Goal: Transaction & Acquisition: Purchase product/service

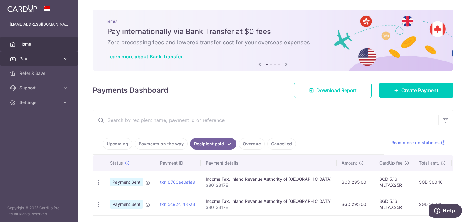
click at [66, 56] on icon at bounding box center [65, 59] width 6 height 6
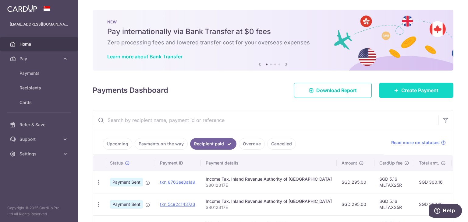
click at [414, 90] on span "Create Payment" at bounding box center [419, 90] width 37 height 7
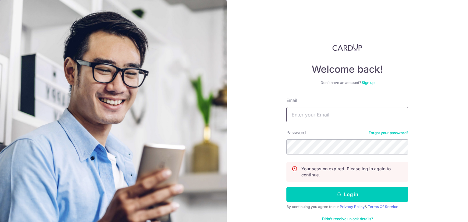
type input "qualianova@gmail.com"
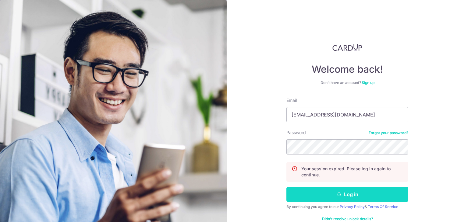
click at [354, 198] on button "Log in" at bounding box center [347, 194] width 122 height 15
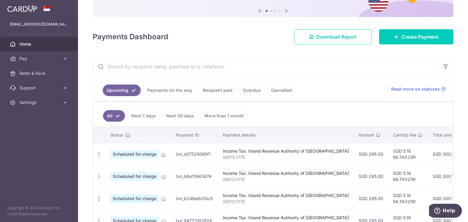
scroll to position [91, 0]
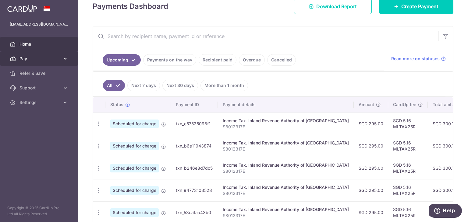
click at [66, 56] on icon at bounding box center [65, 59] width 6 height 6
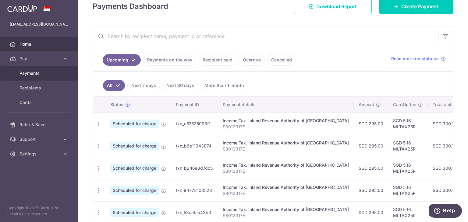
click at [56, 73] on span "Payments" at bounding box center [40, 73] width 40 height 6
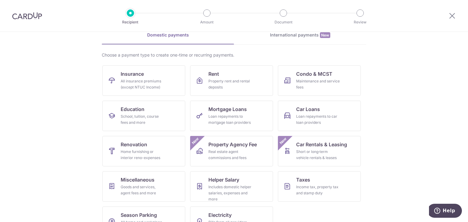
scroll to position [50, 0]
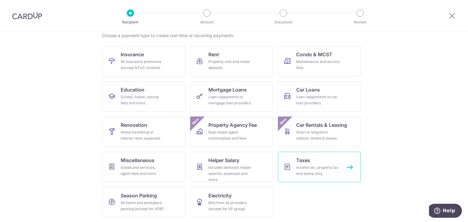
click at [309, 161] on link "Taxes Income tax, property tax and stamp duty" at bounding box center [319, 167] width 83 height 30
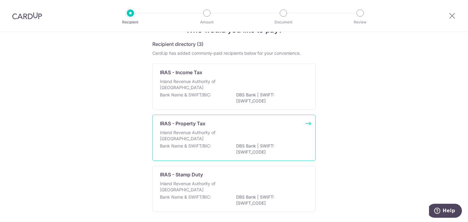
scroll to position [30, 0]
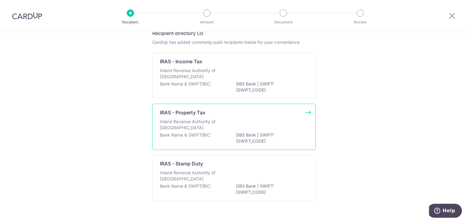
click at [272, 124] on div "Inland Revenue Authority of Singapore" at bounding box center [234, 125] width 148 height 13
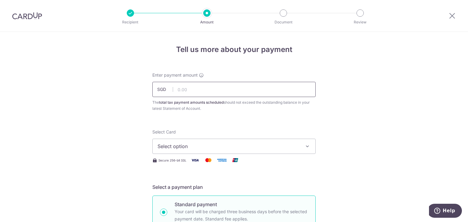
click at [198, 89] on input "text" at bounding box center [233, 89] width 163 height 15
type input "300.00"
drag, startPoint x: 195, startPoint y: 87, endPoint x: 142, endPoint y: 93, distance: 53.4
type input "836.90"
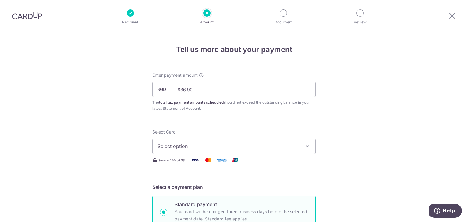
click at [306, 144] on icon "button" at bounding box center [307, 147] width 6 height 6
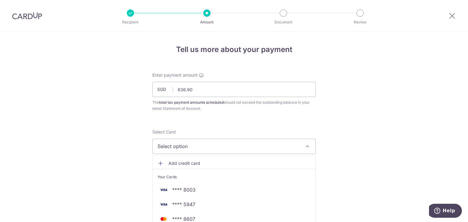
scroll to position [30, 0]
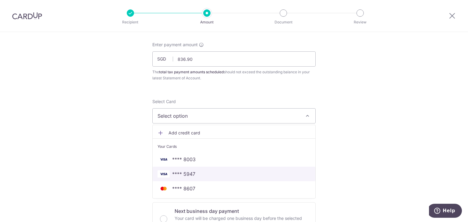
click at [274, 174] on span "**** 5947" at bounding box center [234, 174] width 153 height 7
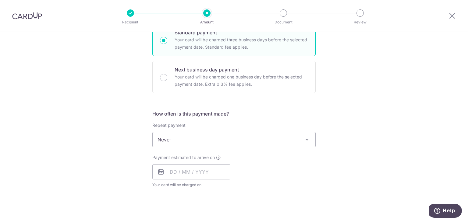
scroll to position [183, 0]
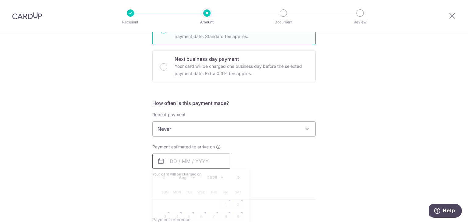
click at [199, 157] on input "text" at bounding box center [191, 161] width 78 height 15
click at [271, 165] on div "Payment estimated to arrive on Prev Next Aug Sep Oct Nov Dec 2025 2026 Sun Mon …" at bounding box center [234, 161] width 171 height 34
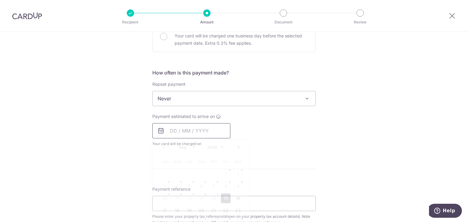
click at [217, 130] on input "text" at bounding box center [191, 130] width 78 height 15
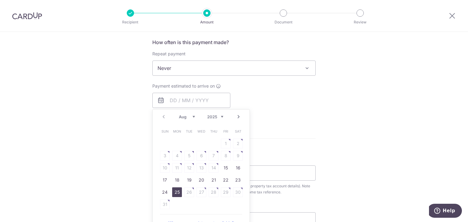
click at [176, 191] on link "25" at bounding box center [177, 193] width 10 height 10
type input "25/08/2025"
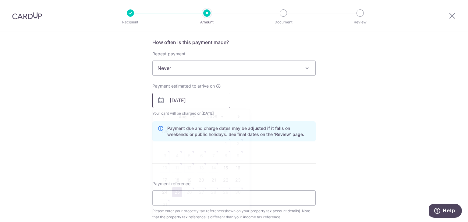
click at [219, 97] on input "25/08/2025" at bounding box center [191, 100] width 78 height 15
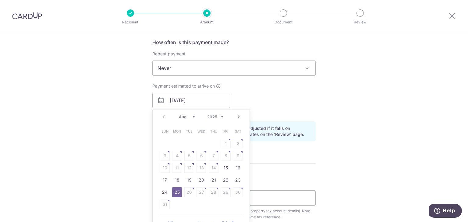
click at [211, 192] on table "Sun Mon Tue Wed Thu Fri Sat 1 2 3 4 5 6 7 8 9 10 11 12 13 14 15 16 17 18 19 20 …" at bounding box center [201, 168] width 85 height 85
click at [174, 194] on link "25" at bounding box center [177, 193] width 10 height 10
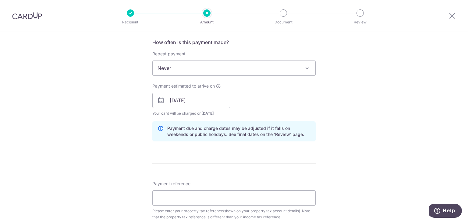
click at [305, 90] on div "Payment estimated to arrive on 25/08/2025 Prev Next Jan Feb Mar Apr May Jun Jul…" at bounding box center [234, 100] width 171 height 34
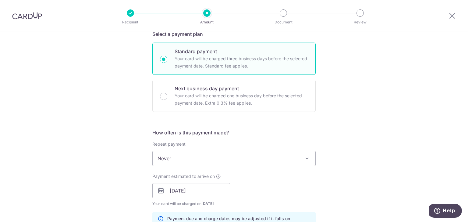
scroll to position [152, 0]
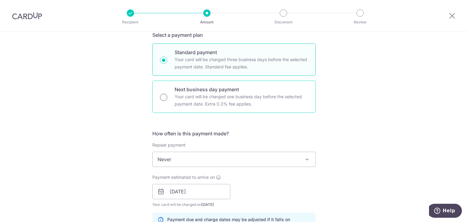
click at [164, 97] on input "Next business day payment Your card will be charged one business day before the…" at bounding box center [163, 97] width 7 height 7
radio input "true"
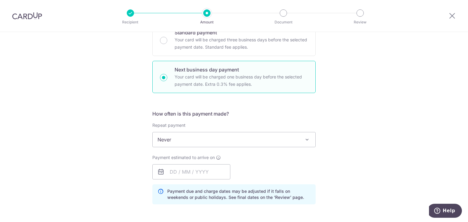
scroll to position [213, 0]
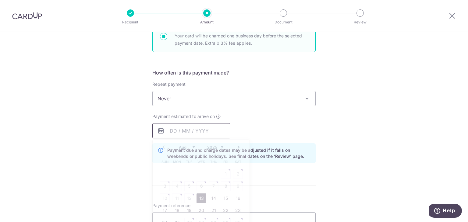
click at [215, 130] on input "text" at bounding box center [191, 130] width 78 height 15
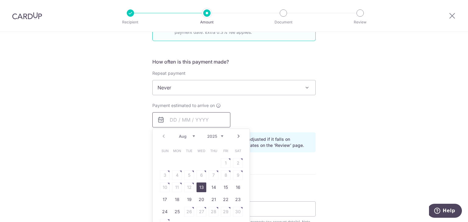
scroll to position [244, 0]
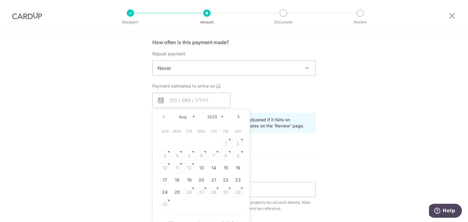
click at [187, 192] on table "Sun Mon Tue Wed Thu Fri Sat 1 2 3 4 5 6 7 8 9 10 11 12 13 14 15 16 17 18 19 20 …" at bounding box center [201, 168] width 85 height 85
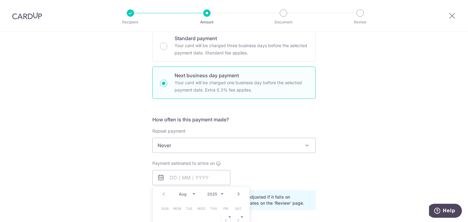
scroll to position [122, 0]
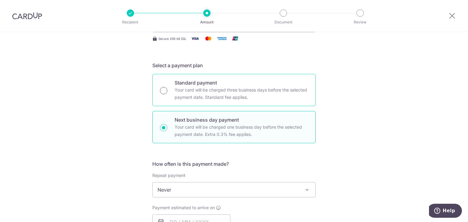
click at [161, 91] on input "Standard payment Your card will be charged three business days before the selec…" at bounding box center [163, 90] width 7 height 7
radio input "true"
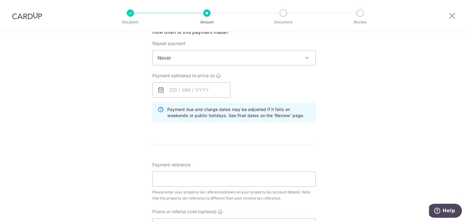
scroll to position [244, 0]
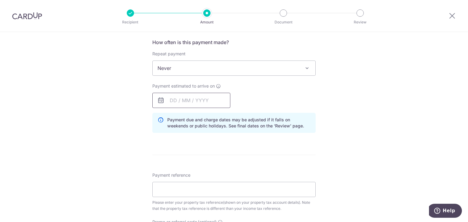
click at [217, 100] on input "text" at bounding box center [191, 100] width 78 height 15
drag, startPoint x: 288, startPoint y: 160, endPoint x: 292, endPoint y: 159, distance: 4.7
click at [288, 160] on form "Enter payment amount SGD 836.90 836.90 The total tax payment amounts scheduled …" at bounding box center [233, 84] width 163 height 513
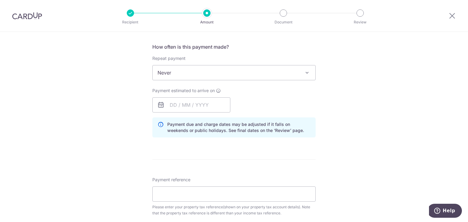
scroll to position [213, 0]
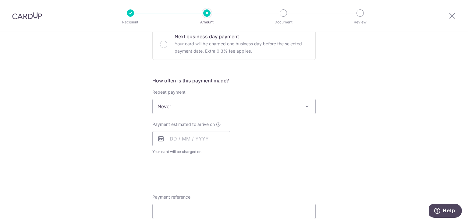
scroll to position [213, 0]
